Goal: Transaction & Acquisition: Register for event/course

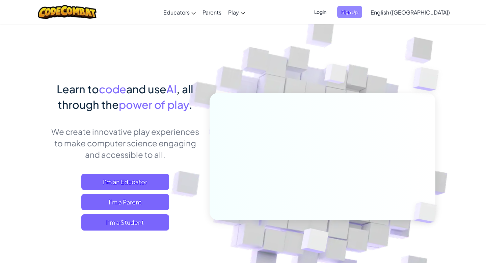
click at [362, 11] on span "Sign Up" at bounding box center [349, 12] width 25 height 12
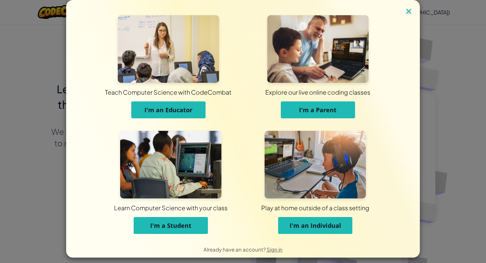
click at [409, 12] on img at bounding box center [408, 12] width 9 height 10
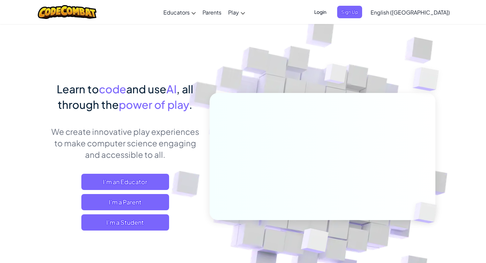
click at [331, 12] on span "Login" at bounding box center [320, 12] width 20 height 12
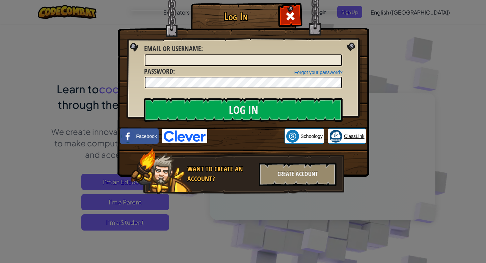
click at [345, 139] on span "ClassLink" at bounding box center [354, 136] width 21 height 7
